Goal: Task Accomplishment & Management: Use online tool/utility

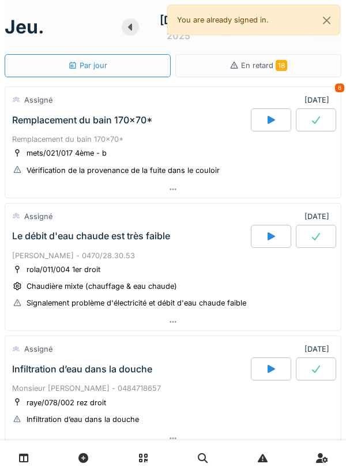
click at [169, 191] on icon at bounding box center [172, 189] width 9 height 7
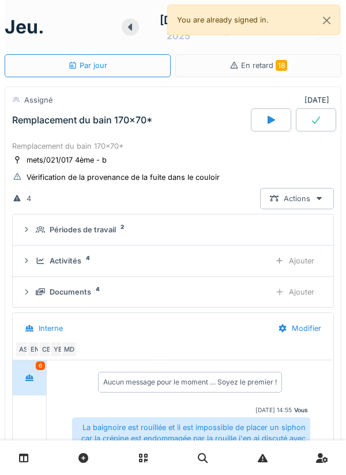
click at [122, 32] on div at bounding box center [130, 26] width 17 height 17
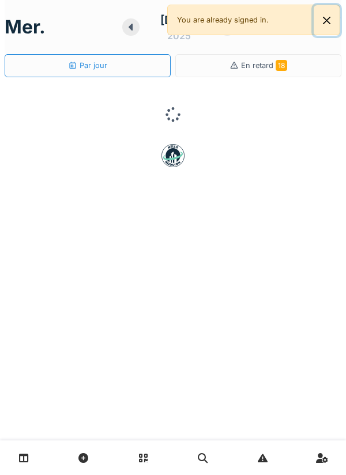
click at [318, 29] on button "Close" at bounding box center [327, 20] width 26 height 31
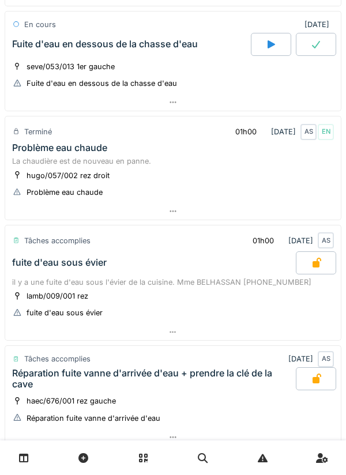
scroll to position [340, 0]
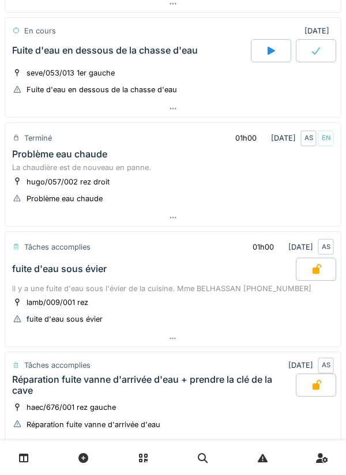
click at [179, 115] on div at bounding box center [173, 108] width 336 height 17
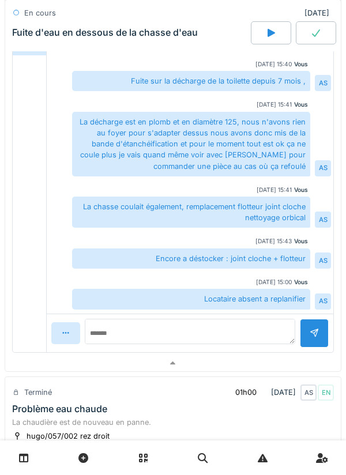
scroll to position [603, 0]
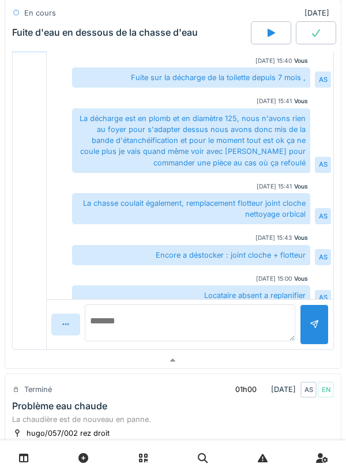
click at [254, 335] on textarea at bounding box center [190, 323] width 211 height 37
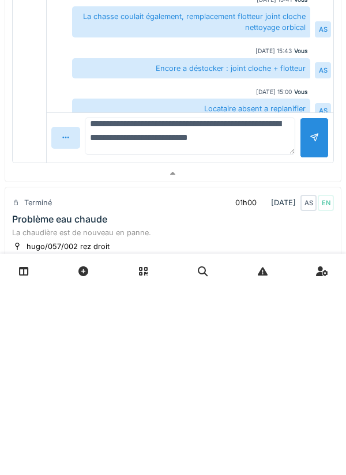
scroll to position [10, 0]
type textarea "**********"
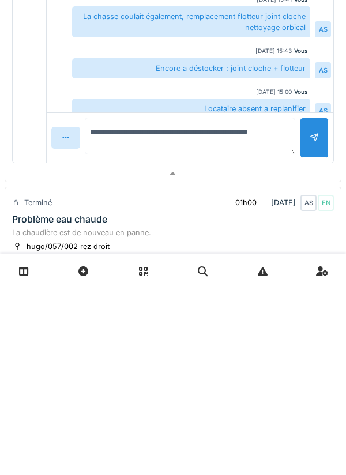
click at [316, 335] on div at bounding box center [314, 325] width 29 height 40
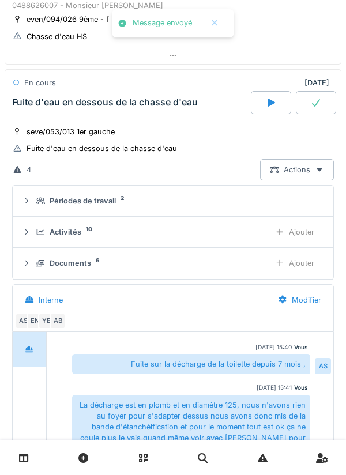
scroll to position [287, 0]
click at [310, 232] on div "Ajouter" at bounding box center [294, 232] width 59 height 21
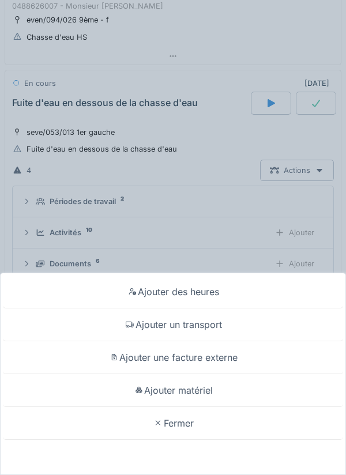
click at [212, 389] on div "Ajouter matériel" at bounding box center [173, 390] width 340 height 33
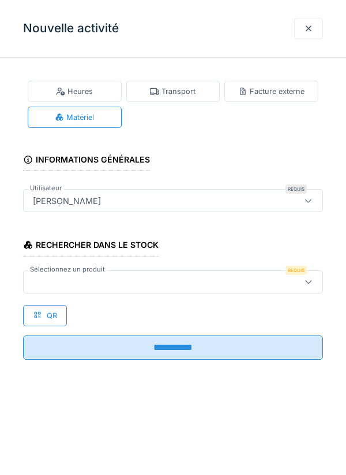
click at [268, 271] on div at bounding box center [173, 282] width 300 height 23
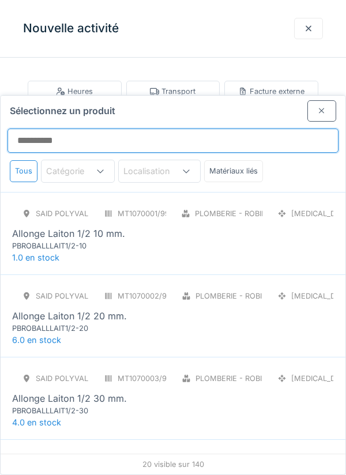
click at [264, 129] on input "Sélectionnez un produit" at bounding box center [172, 141] width 331 height 24
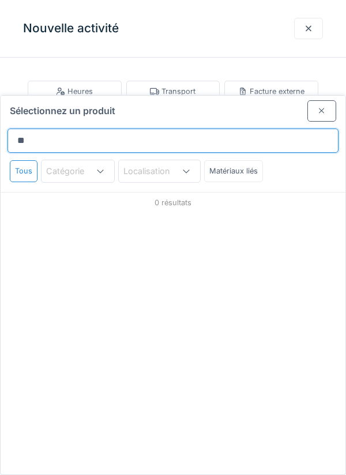
type input "*"
type input "*****"
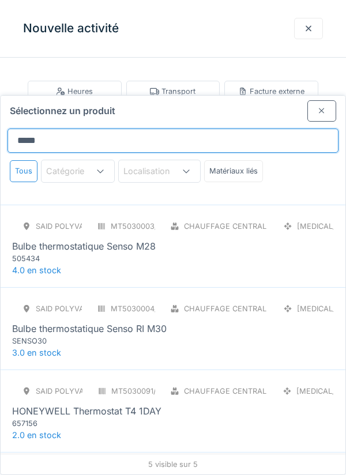
scroll to position [106, 0]
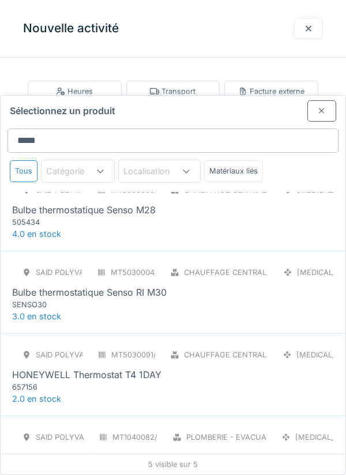
click at [54, 464] on div "PBEVRMANCTRETRACT110" at bounding box center [81, 469] width 138 height 11
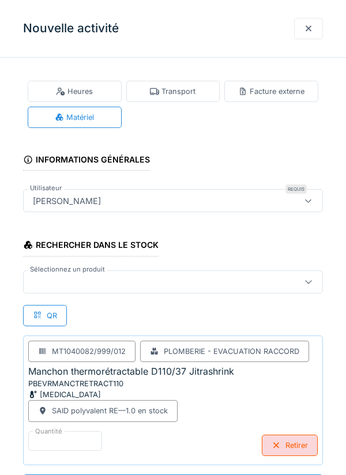
click at [266, 286] on div at bounding box center [153, 282] width 251 height 13
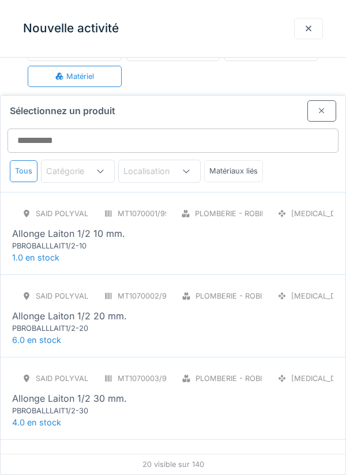
scroll to position [44, 0]
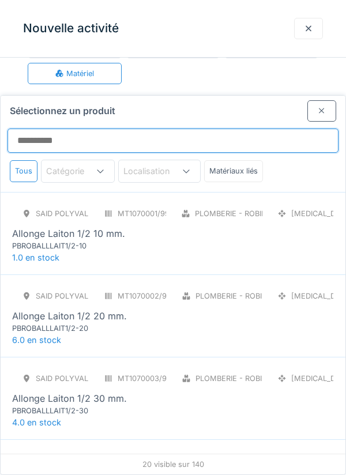
click at [237, 129] on input "Sélectionnez un produit" at bounding box center [172, 141] width 331 height 24
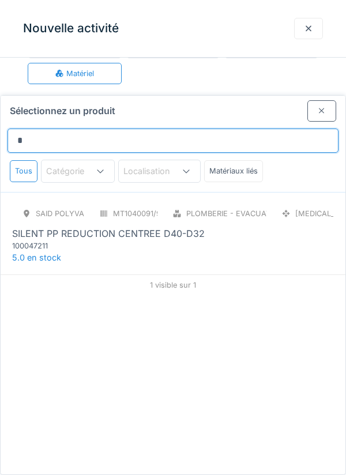
type input "*****"
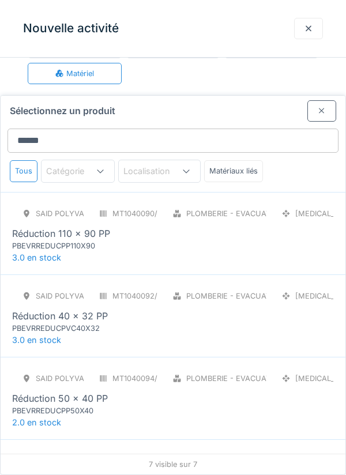
click at [270, 205] on div "SAID polyvalent RE MT1040090/999/012 Plomberie - Evacuation raccord PCE Réducti…" at bounding box center [173, 227] width 322 height 48
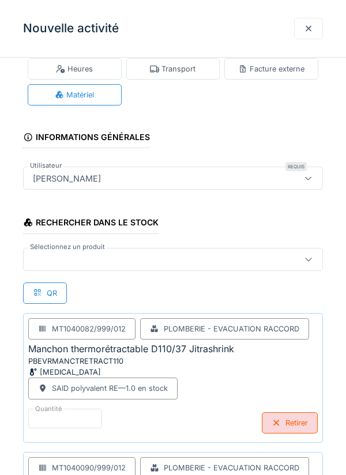
scroll to position [19, 0]
click at [300, 265] on div at bounding box center [309, 260] width 28 height 22
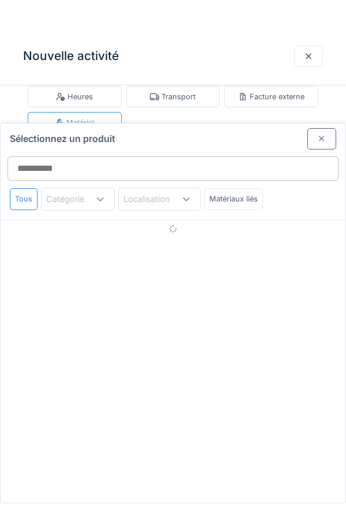
scroll to position [16, 0]
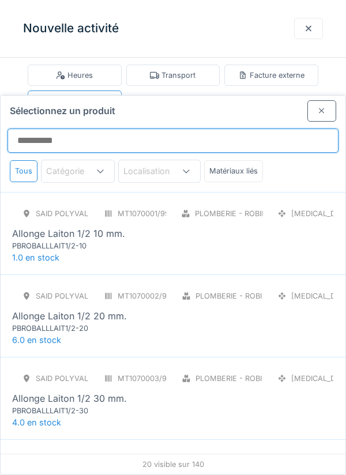
click at [276, 129] on input "Sélectionnez un produit" at bounding box center [172, 141] width 331 height 24
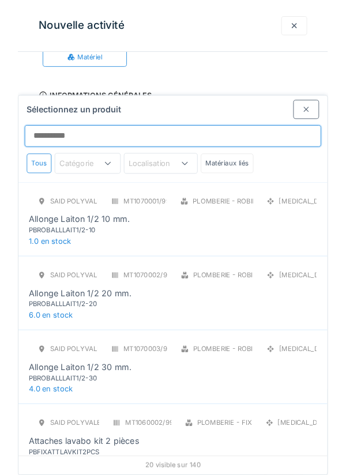
scroll to position [0, 0]
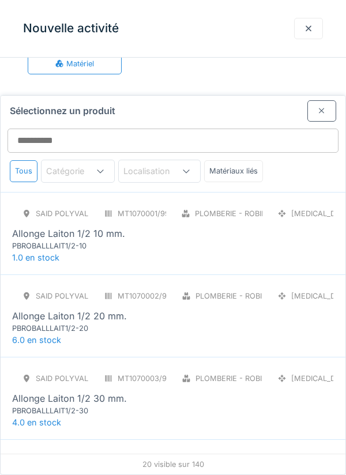
click at [317, 100] on div at bounding box center [321, 110] width 29 height 21
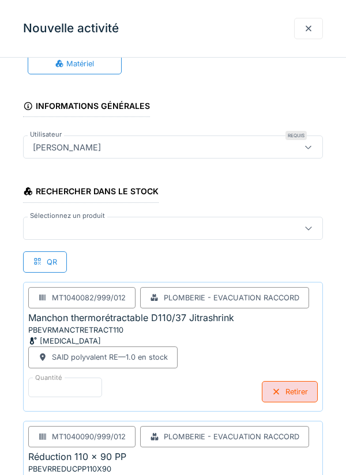
scroll to position [140, 0]
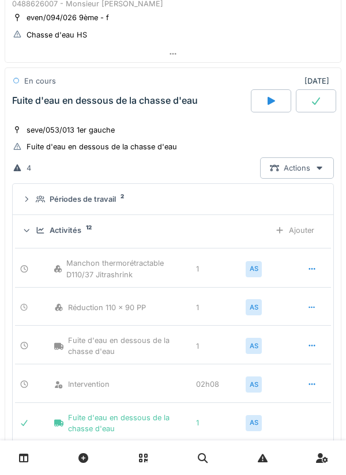
scroll to position [286, 0]
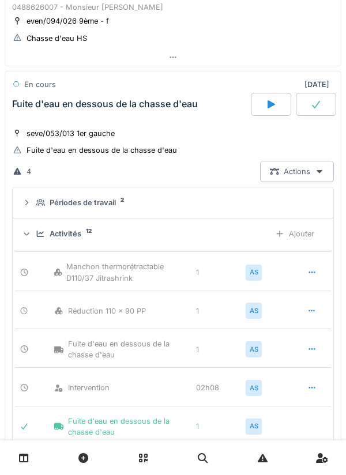
click at [323, 103] on div at bounding box center [316, 104] width 40 height 23
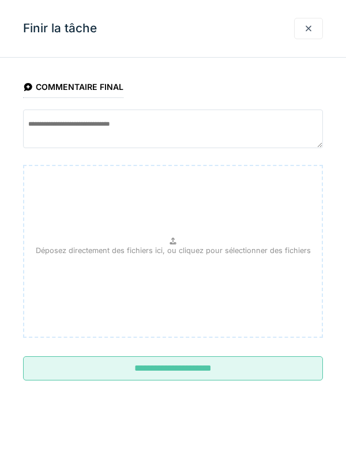
click at [287, 374] on input "**********" at bounding box center [173, 368] width 300 height 24
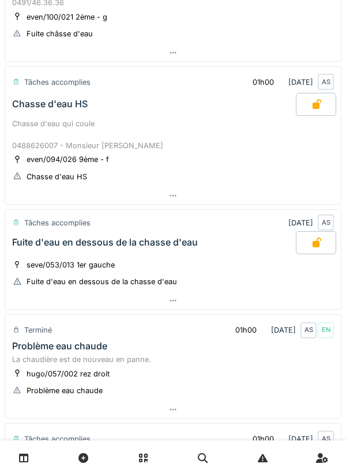
scroll to position [0, 0]
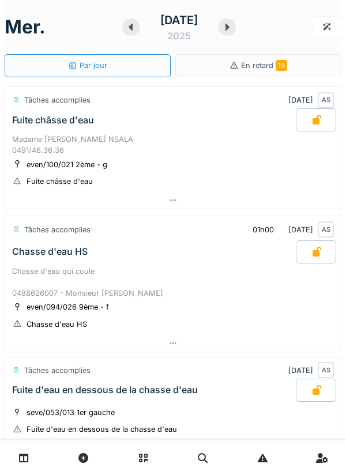
click at [236, 35] on div at bounding box center [227, 26] width 17 height 17
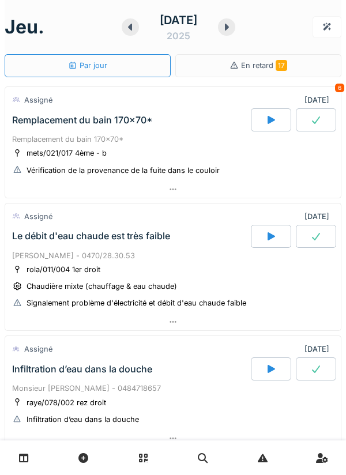
click at [128, 27] on icon at bounding box center [130, 27] width 4 height 7
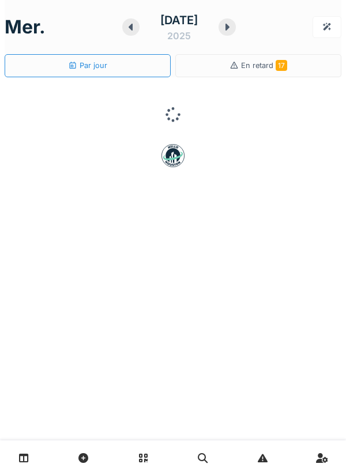
click at [125, 29] on icon at bounding box center [131, 26] width 12 height 9
click at [122, 33] on div at bounding box center [130, 26] width 17 height 17
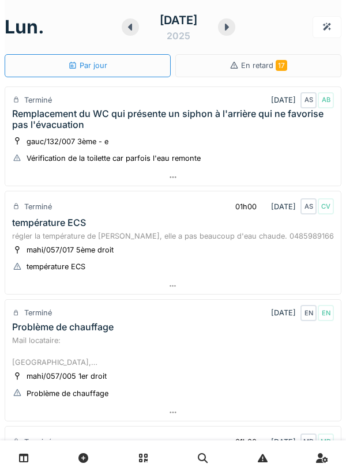
click at [232, 23] on icon at bounding box center [227, 26] width 12 height 9
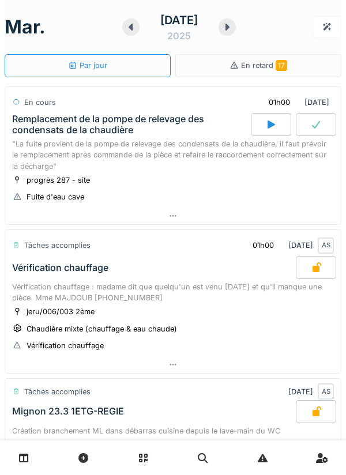
click at [185, 213] on div at bounding box center [173, 216] width 336 height 17
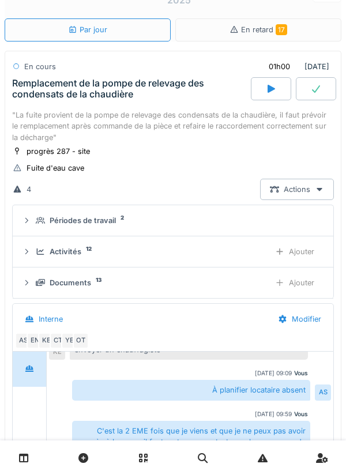
scroll to position [40, 0]
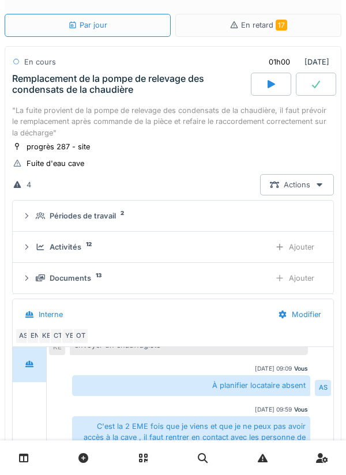
click at [59, 334] on div "CT" at bounding box center [58, 336] width 16 height 16
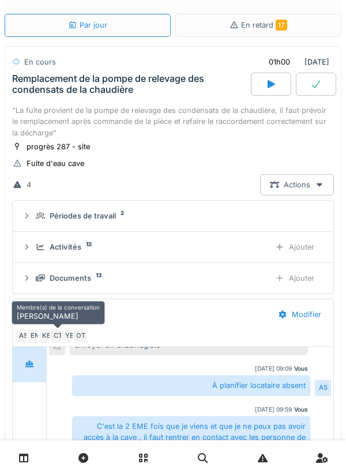
click at [67, 336] on div "YE" at bounding box center [69, 336] width 16 height 16
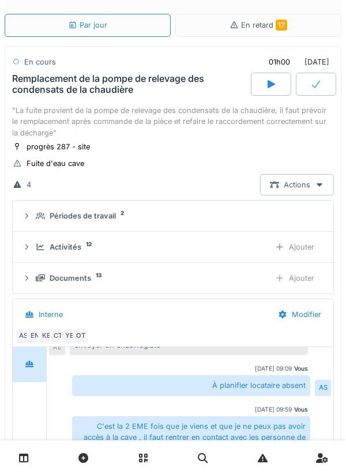
click at [82, 337] on div "OT" at bounding box center [81, 336] width 16 height 16
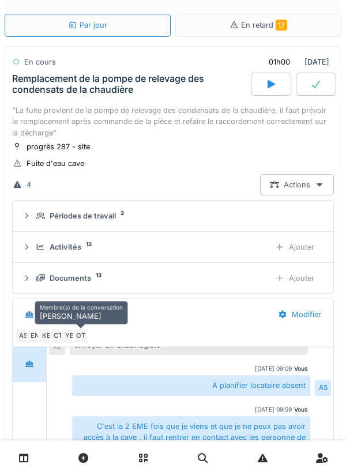
click at [37, 336] on div "EN" at bounding box center [35, 336] width 16 height 16
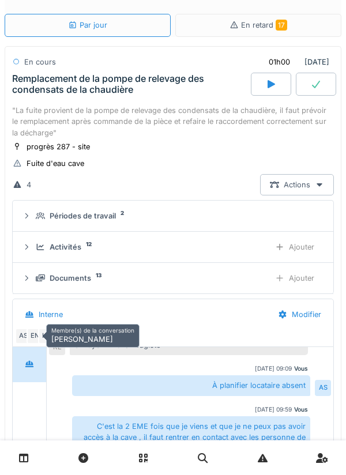
click at [44, 337] on div "KE" at bounding box center [46, 336] width 16 height 16
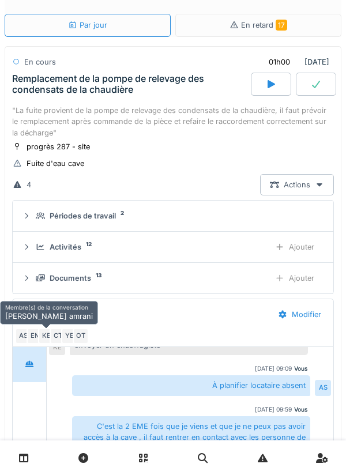
click at [39, 331] on div "KE" at bounding box center [46, 336] width 16 height 16
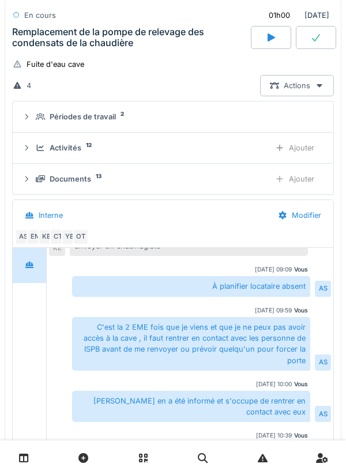
scroll to position [141, 0]
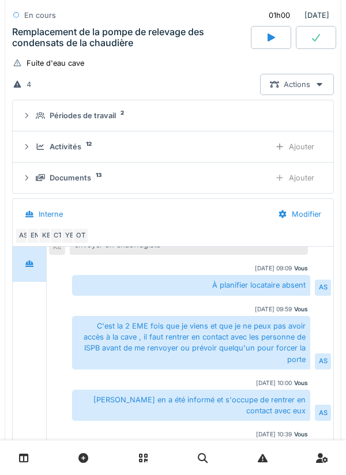
click at [37, 225] on div "Interne" at bounding box center [44, 214] width 58 height 21
click at [35, 231] on div "EN" at bounding box center [35, 236] width 16 height 16
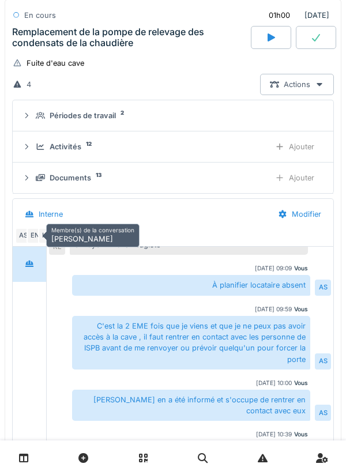
click at [21, 238] on div "AS" at bounding box center [23, 236] width 16 height 16
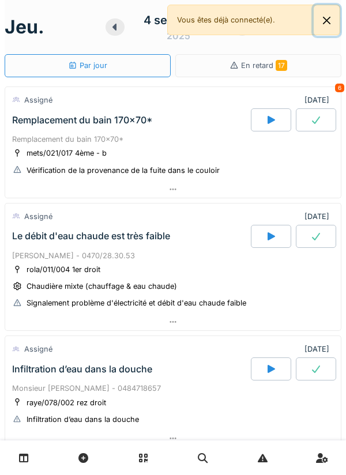
click at [336, 20] on button "Close" at bounding box center [327, 20] width 26 height 31
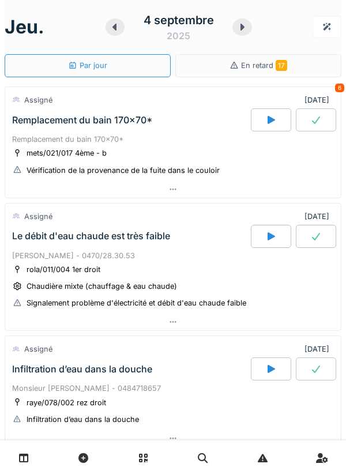
click at [264, 111] on div at bounding box center [271, 119] width 40 height 23
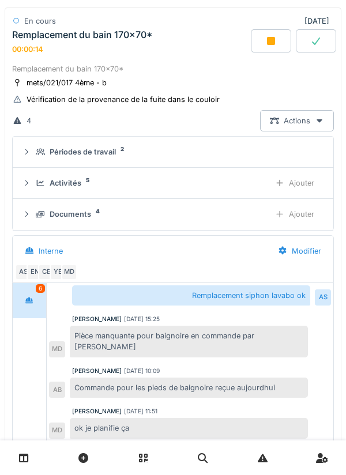
scroll to position [87, 0]
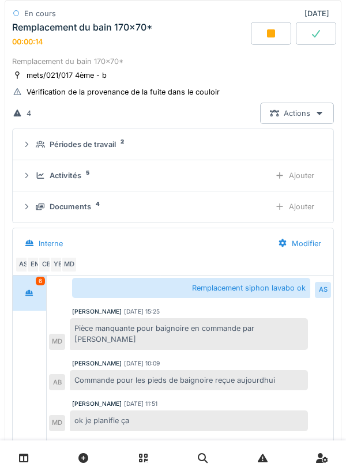
click at [284, 176] on icon at bounding box center [279, 175] width 9 height 7
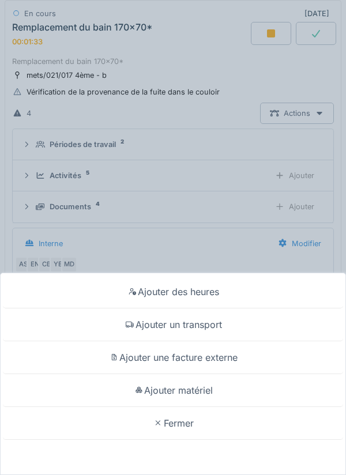
click at [153, 325] on div "Ajouter un transport" at bounding box center [173, 325] width 340 height 33
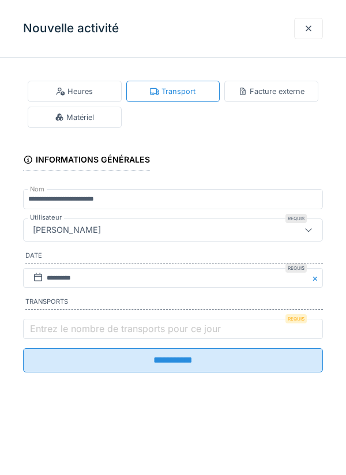
click at [55, 328] on label "Entrez le nombre de transports pour ce jour" at bounding box center [126, 329] width 196 height 14
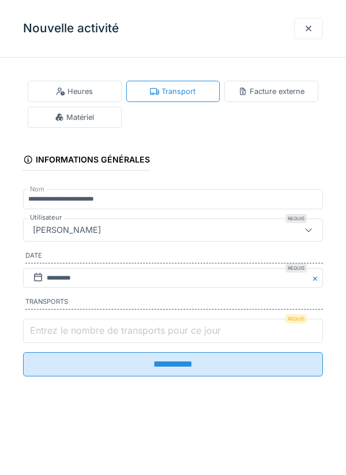
click at [55, 328] on input "Entrez le nombre de transports pour ce jour" at bounding box center [173, 331] width 300 height 24
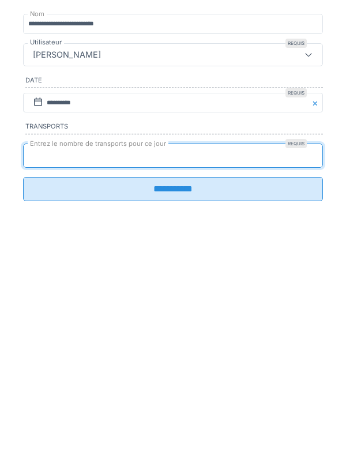
type input "*"
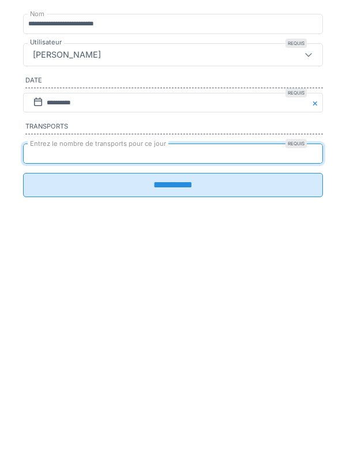
click at [46, 369] on input "**********" at bounding box center [173, 360] width 300 height 24
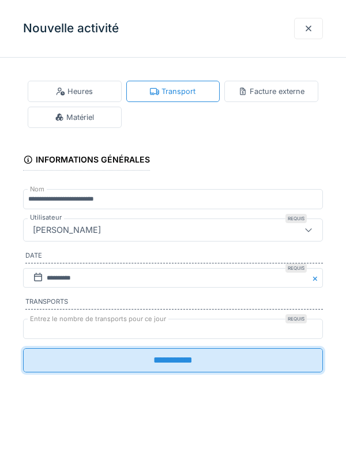
click at [206, 360] on input "**********" at bounding box center [173, 360] width 300 height 24
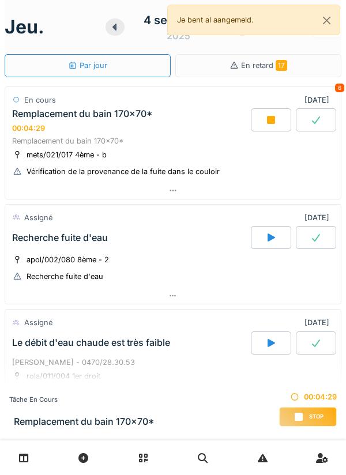
click at [185, 193] on div at bounding box center [173, 190] width 336 height 17
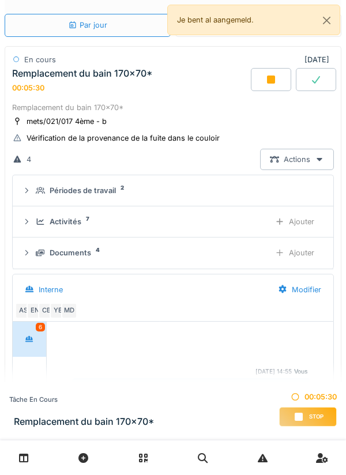
scroll to position [221, 0]
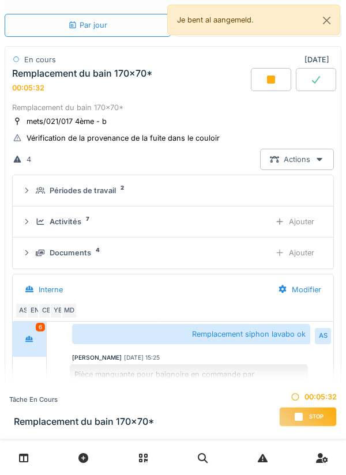
click at [310, 158] on div "Actions" at bounding box center [297, 159] width 74 height 21
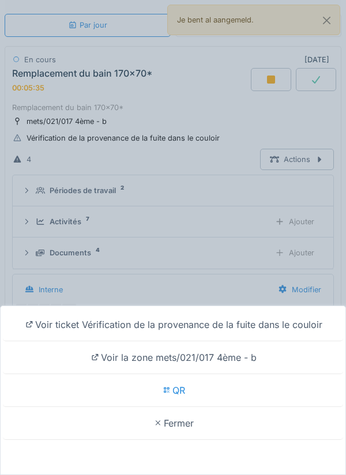
click at [262, 320] on div "Voir ticket Vérification de la provenance de la fuite dans le couloir" at bounding box center [173, 325] width 340 height 33
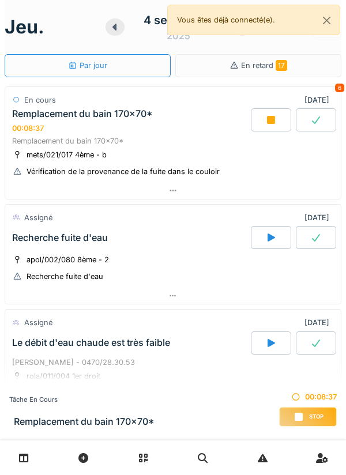
click at [89, 197] on div at bounding box center [173, 190] width 336 height 17
